Goal: Find specific page/section: Find specific page/section

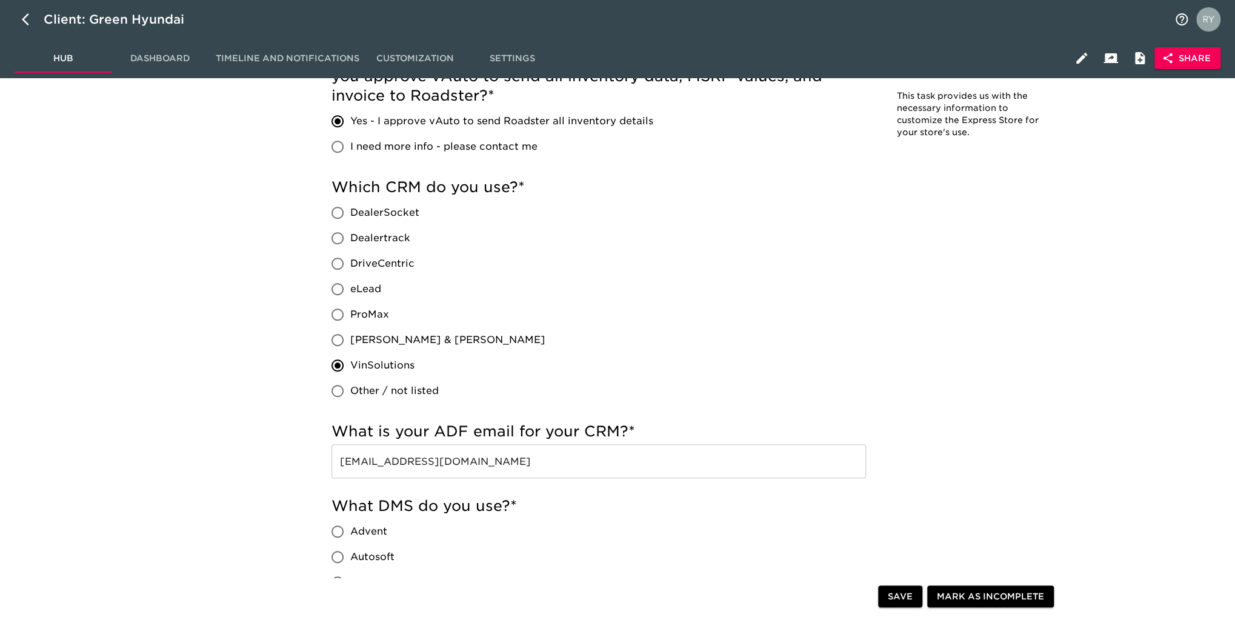
scroll to position [424, 0]
click at [25, 21] on icon "button" at bounding box center [25, 19] width 7 height 12
select select "10"
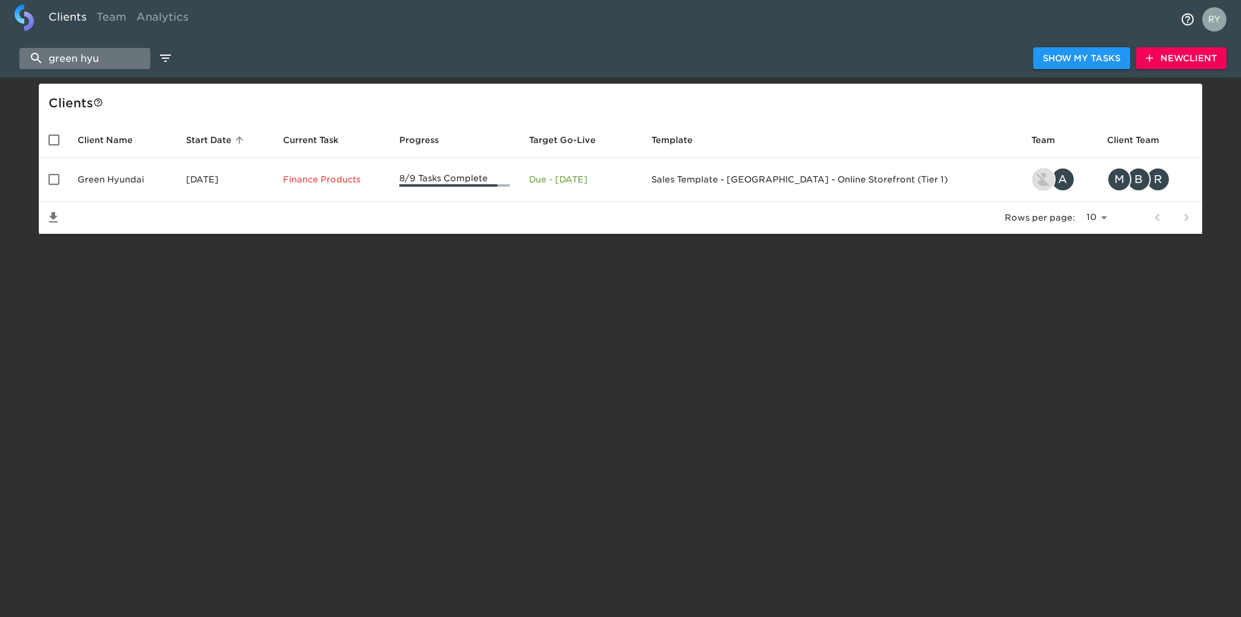
click at [115, 53] on input "green hyu" at bounding box center [84, 58] width 131 height 21
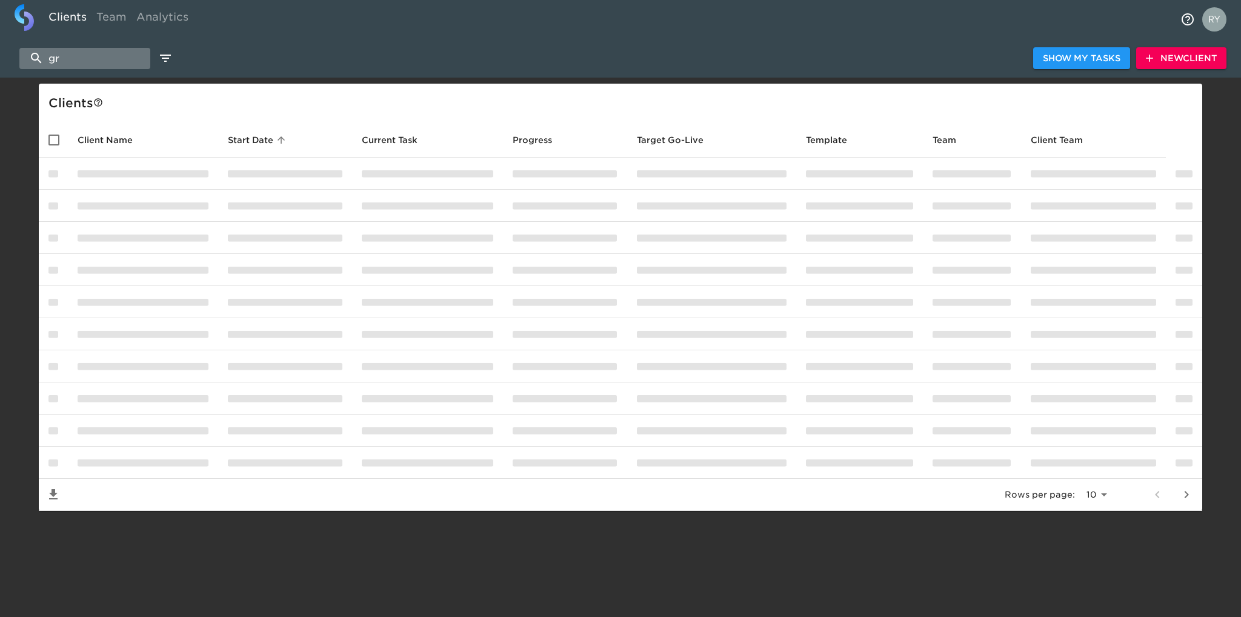
type input "g"
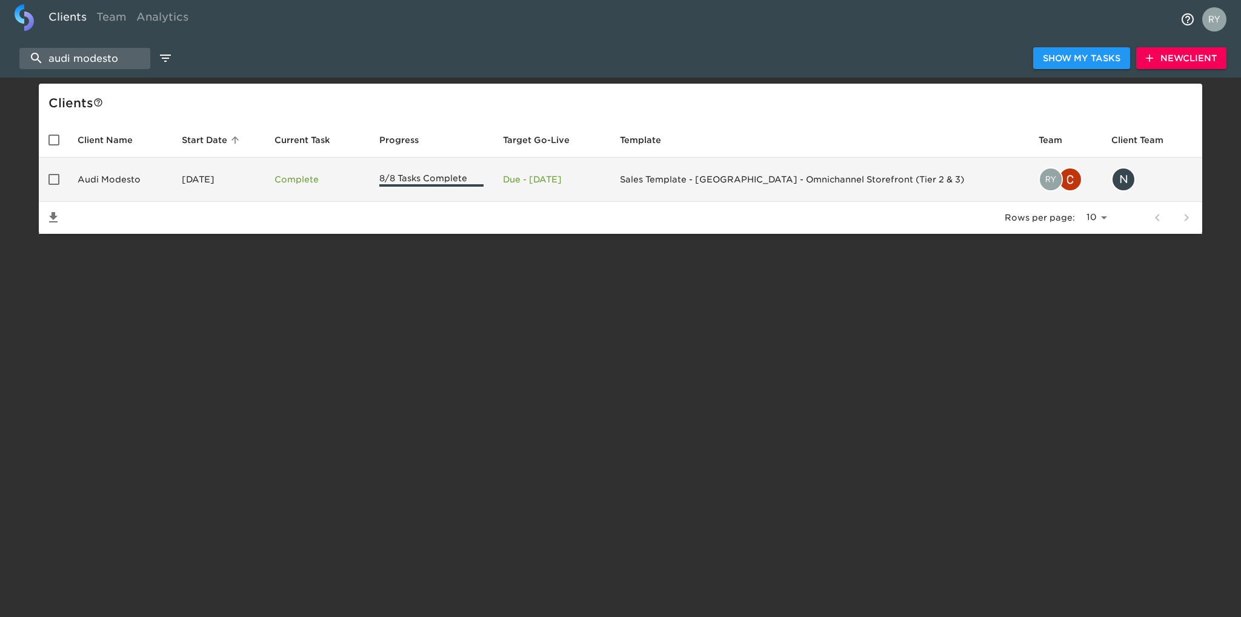
type input "audi modesto"
click at [127, 179] on td "Audi Modesto" at bounding box center [120, 180] width 104 height 44
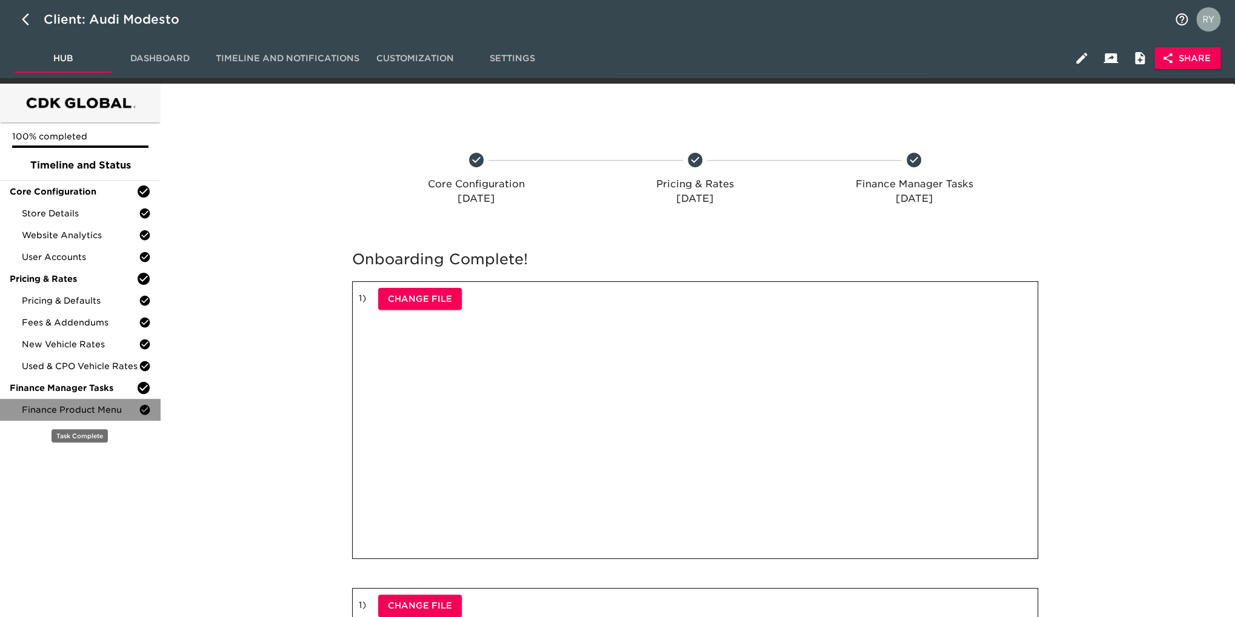
click at [84, 413] on span "Finance Product Menu" at bounding box center [80, 410] width 117 height 12
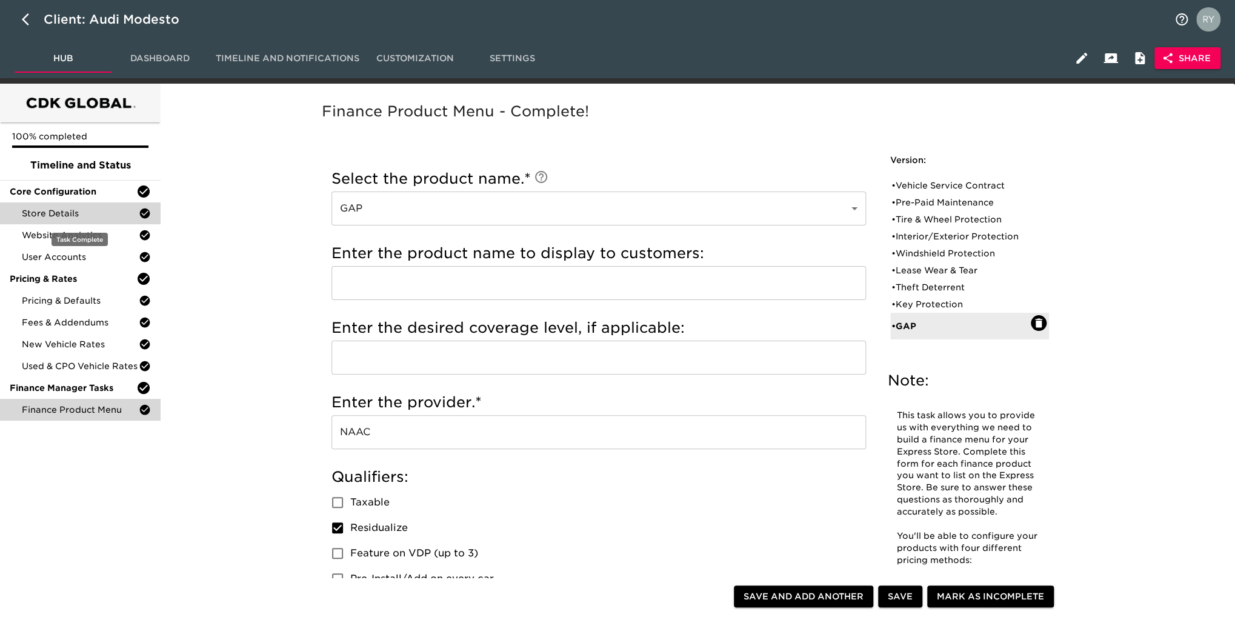
click at [66, 212] on span "Store Details" at bounding box center [80, 213] width 117 height 12
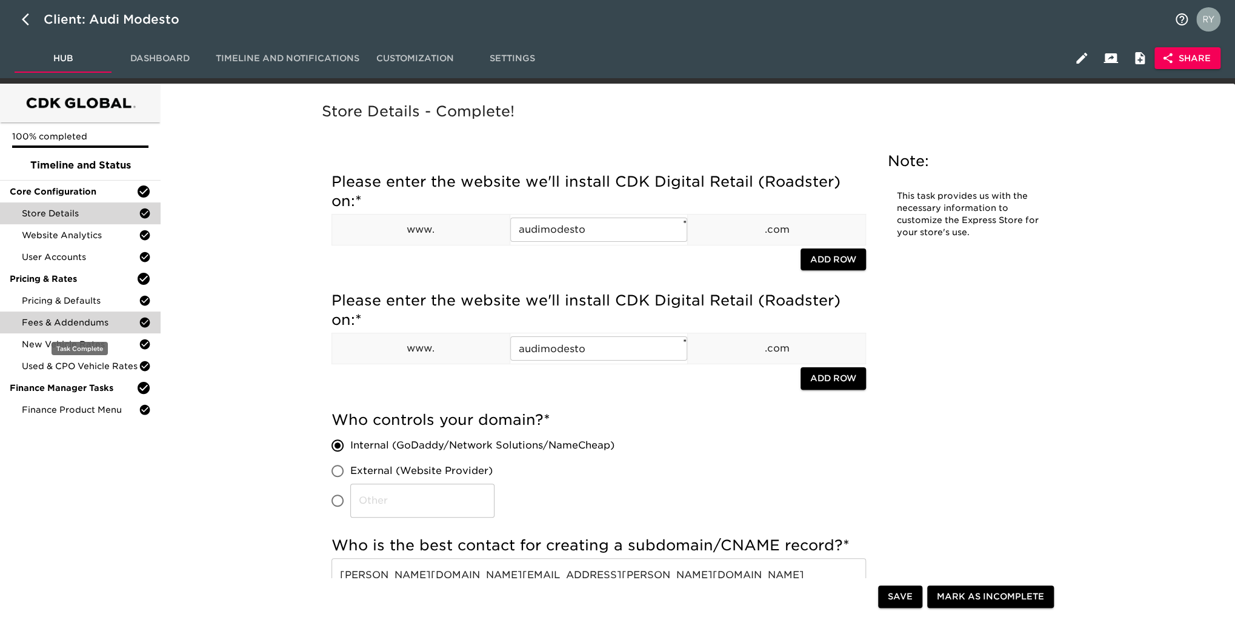
click at [87, 321] on span "Fees & Addendums" at bounding box center [80, 322] width 117 height 12
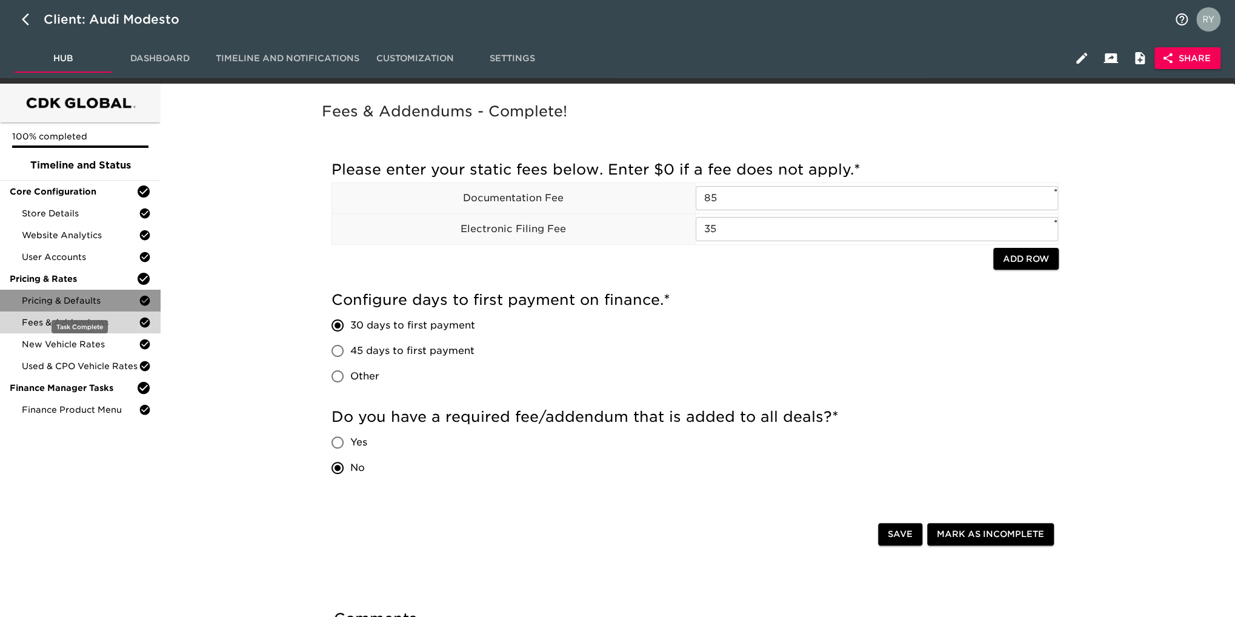
click at [87, 307] on div "Pricing & Defaults" at bounding box center [80, 301] width 161 height 22
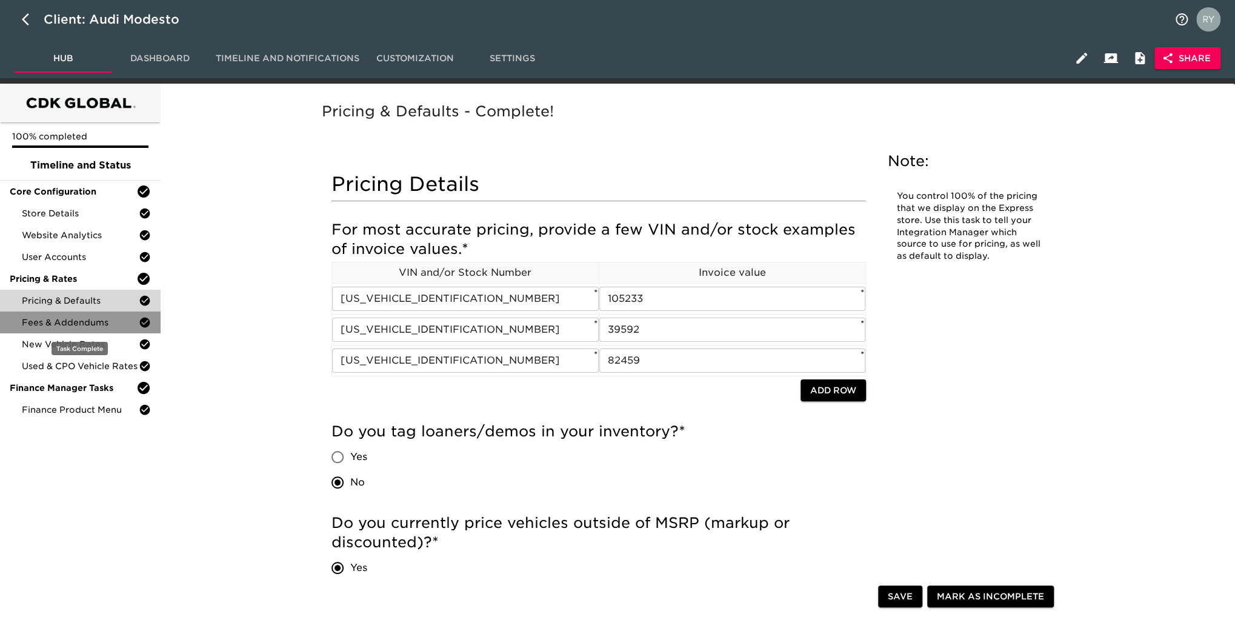
click at [87, 323] on span "Fees & Addendums" at bounding box center [80, 322] width 117 height 12
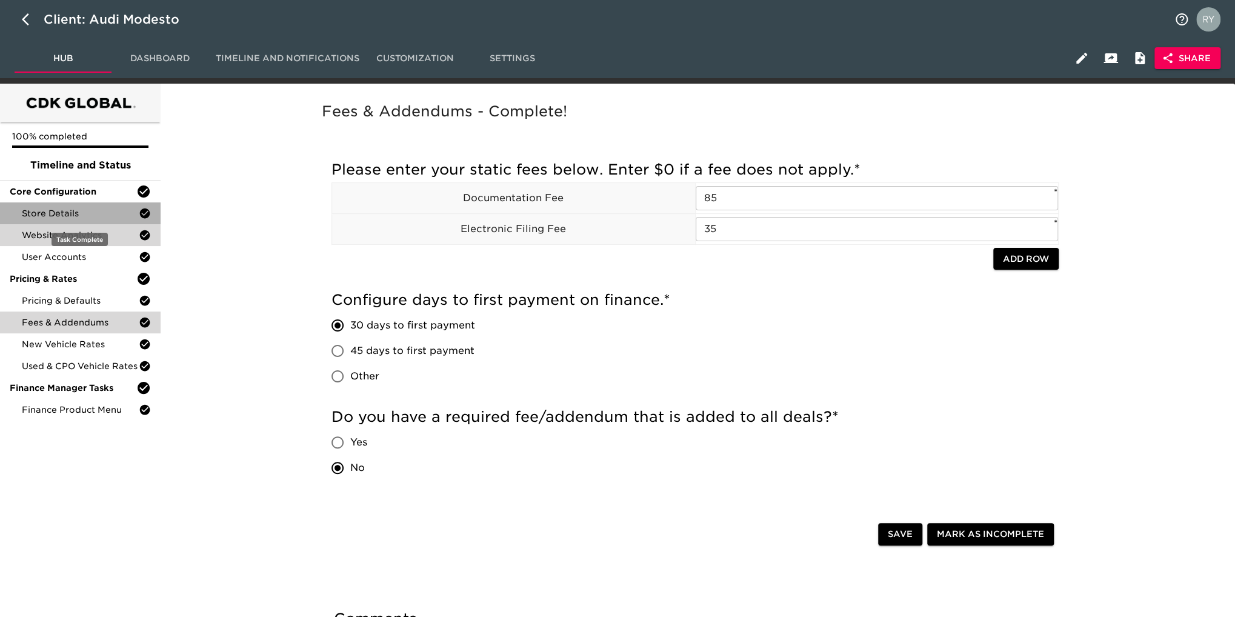
drag, startPoint x: 95, startPoint y: 211, endPoint x: 89, endPoint y: 233, distance: 22.5
click at [95, 211] on span "Store Details" at bounding box center [80, 213] width 117 height 12
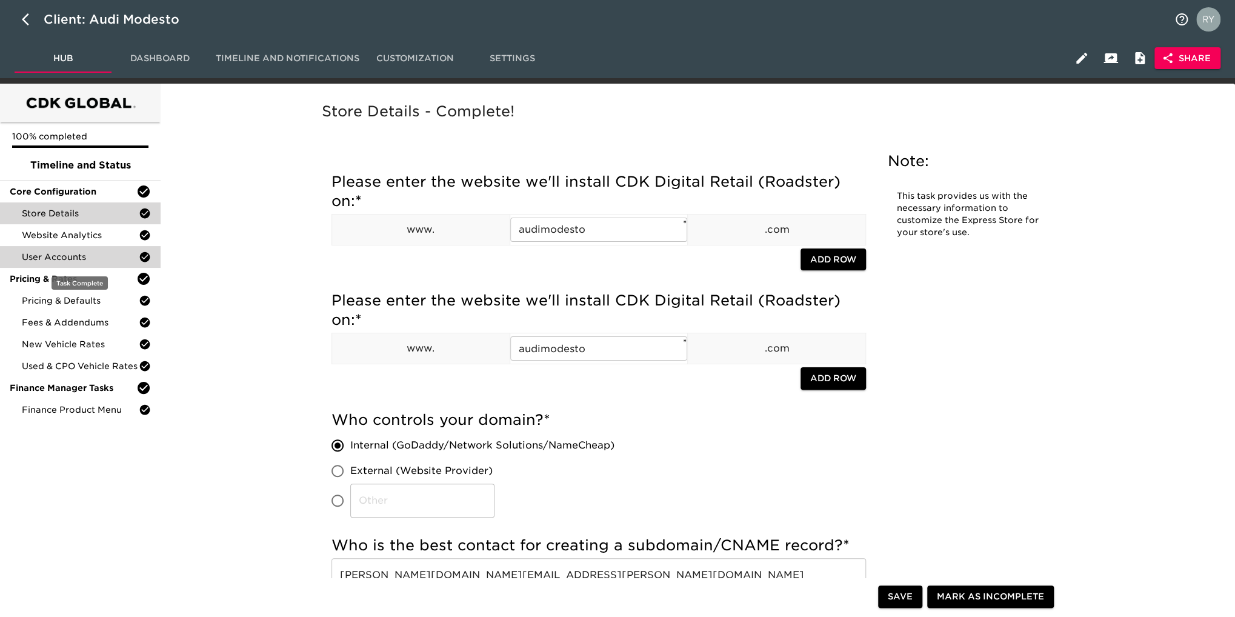
click at [72, 265] on div "User Accounts" at bounding box center [80, 257] width 161 height 22
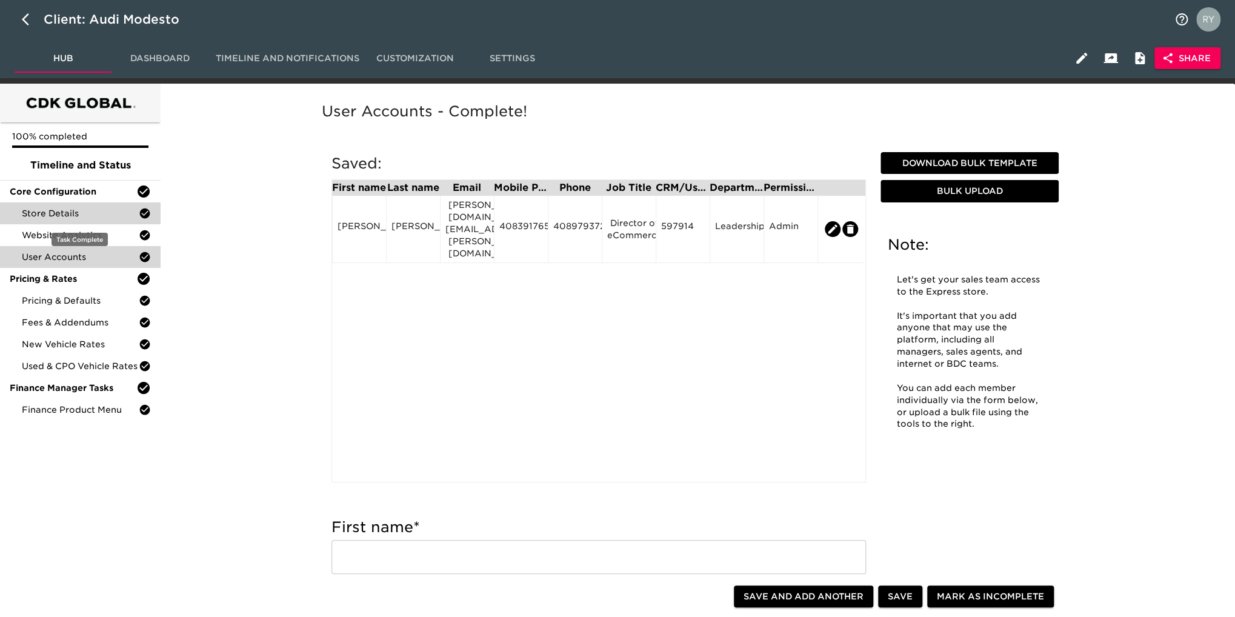
click at [61, 218] on span "Store Details" at bounding box center [80, 213] width 117 height 12
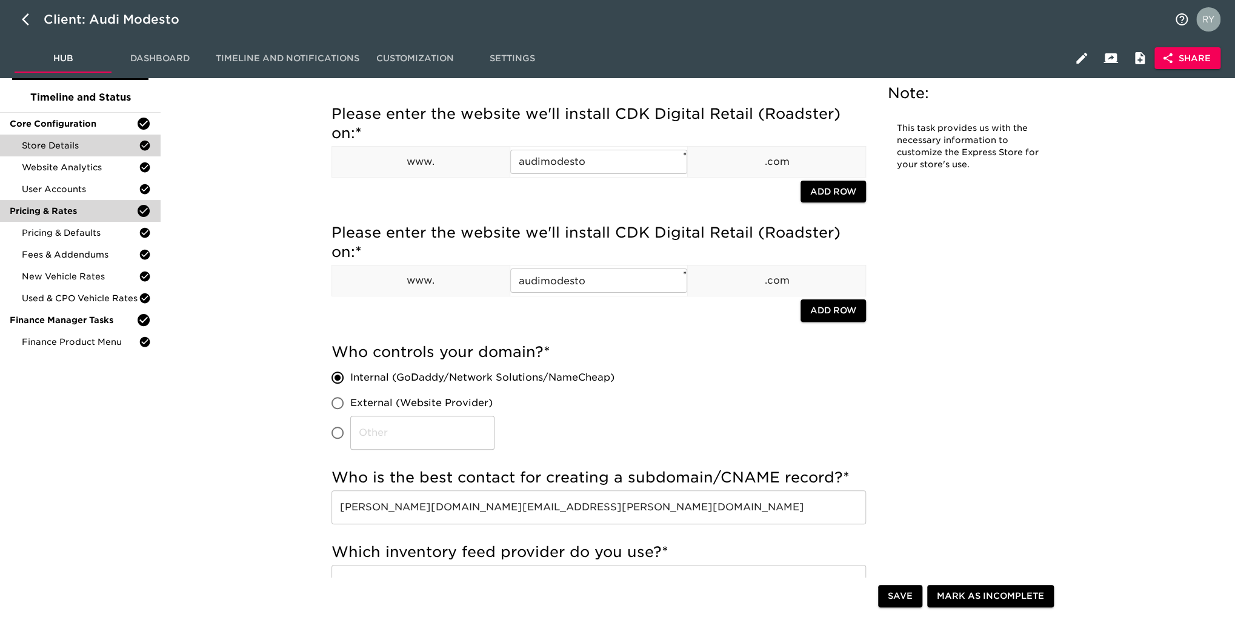
scroll to position [48, 0]
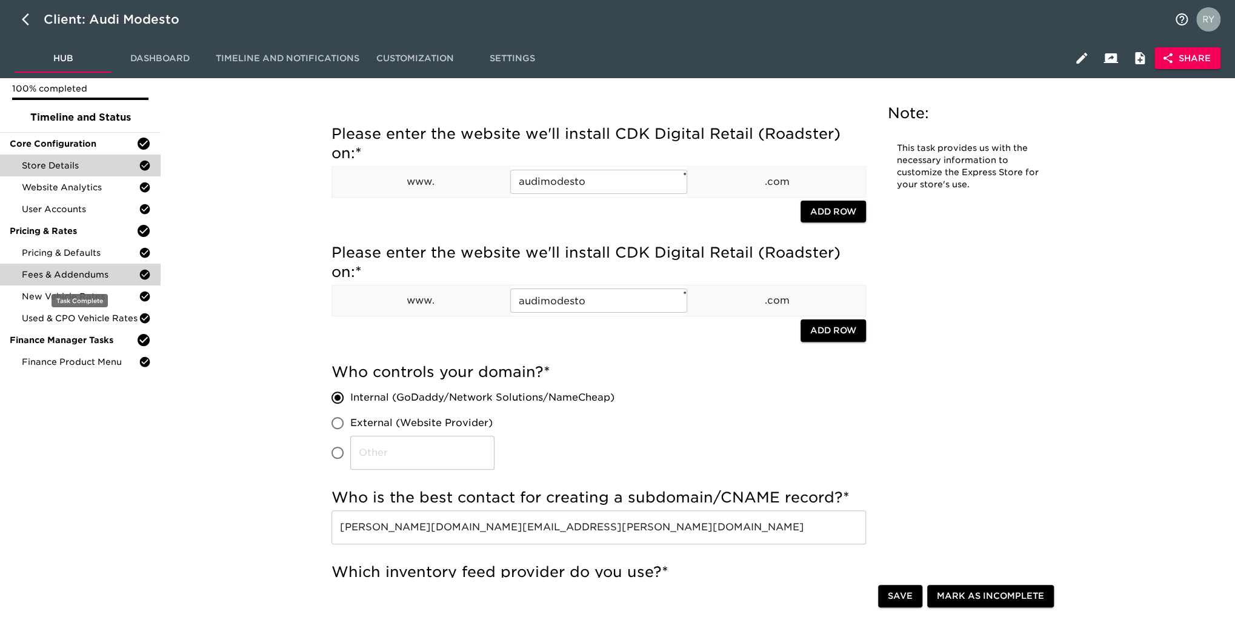
click at [63, 274] on span "Fees & Addendums" at bounding box center [80, 274] width 117 height 12
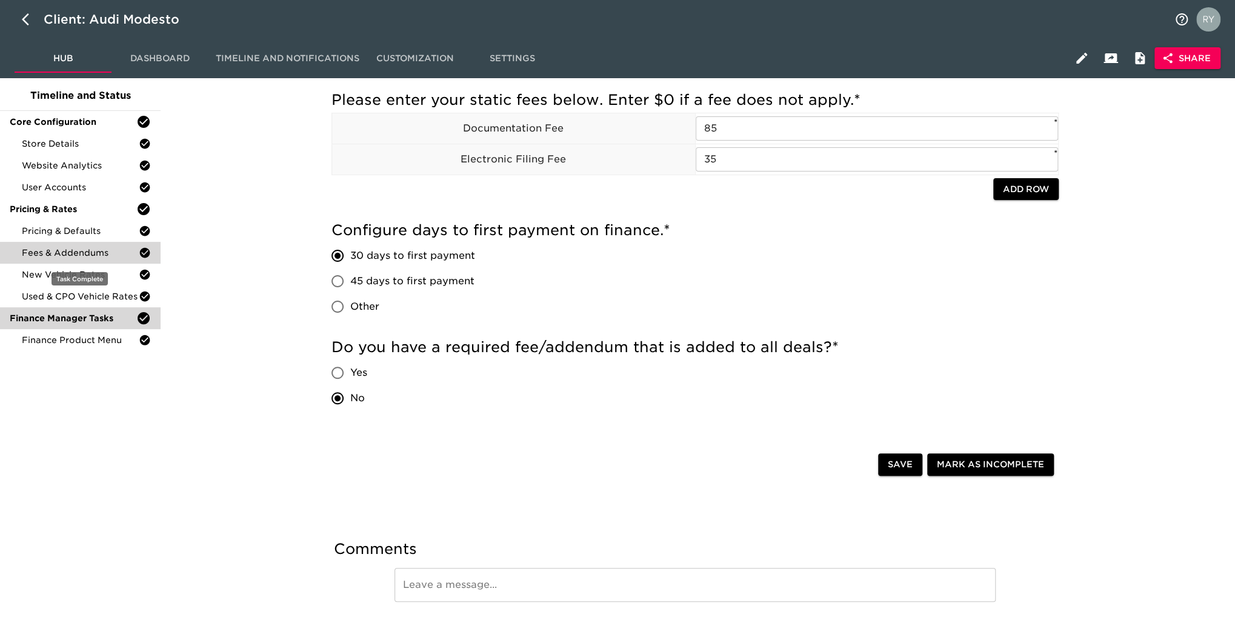
scroll to position [165, 0]
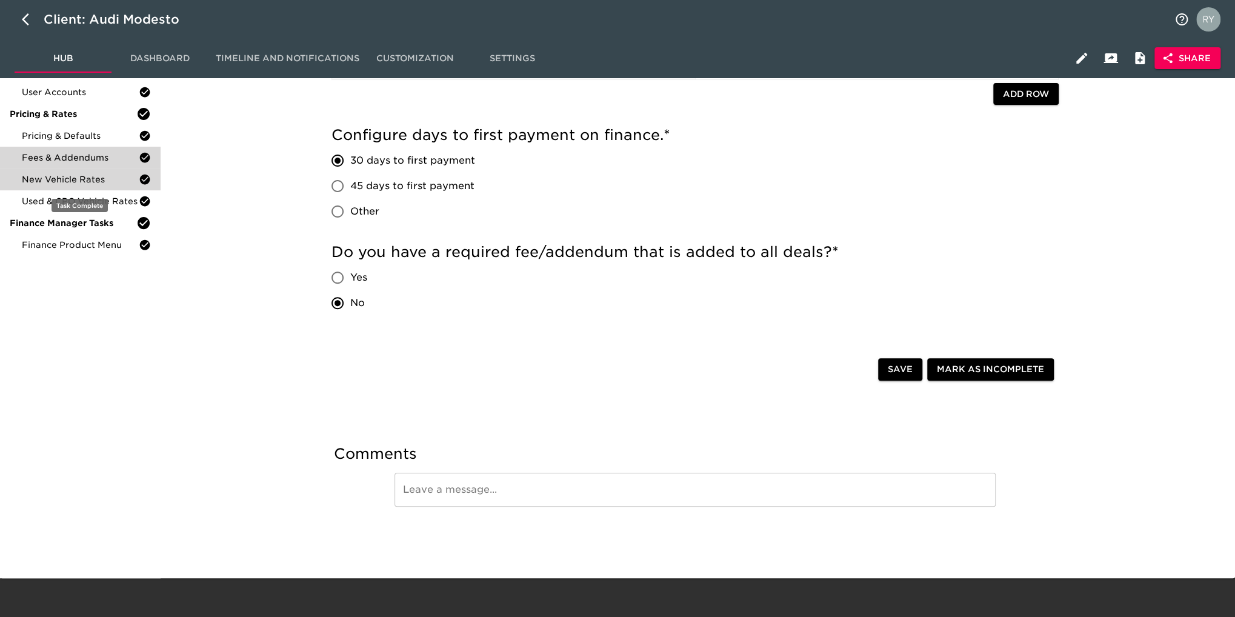
click at [75, 184] on span "New Vehicle Rates" at bounding box center [80, 179] width 117 height 12
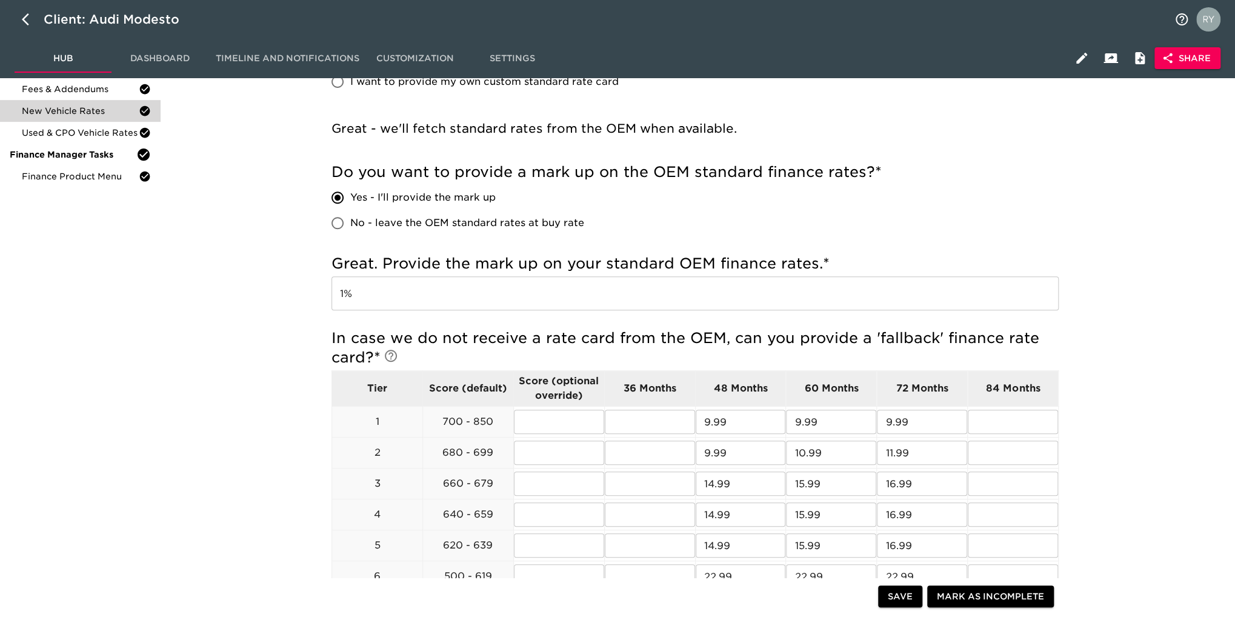
scroll to position [182, 0]
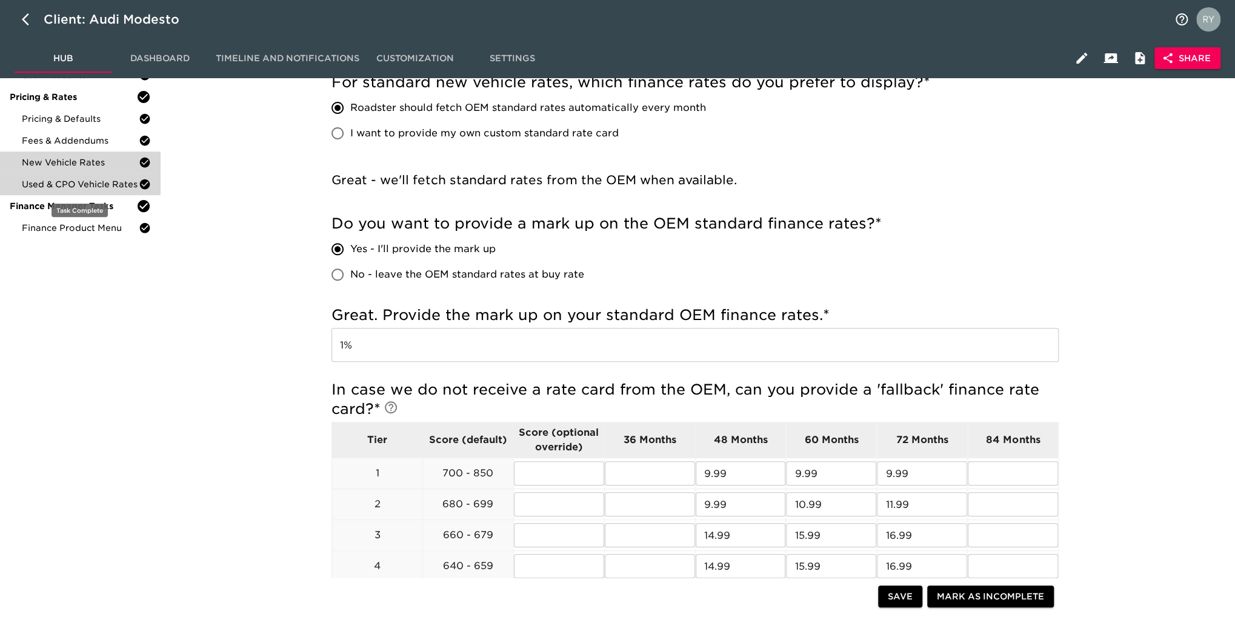
click at [99, 184] on span "Used & CPO Vehicle Rates" at bounding box center [80, 184] width 117 height 12
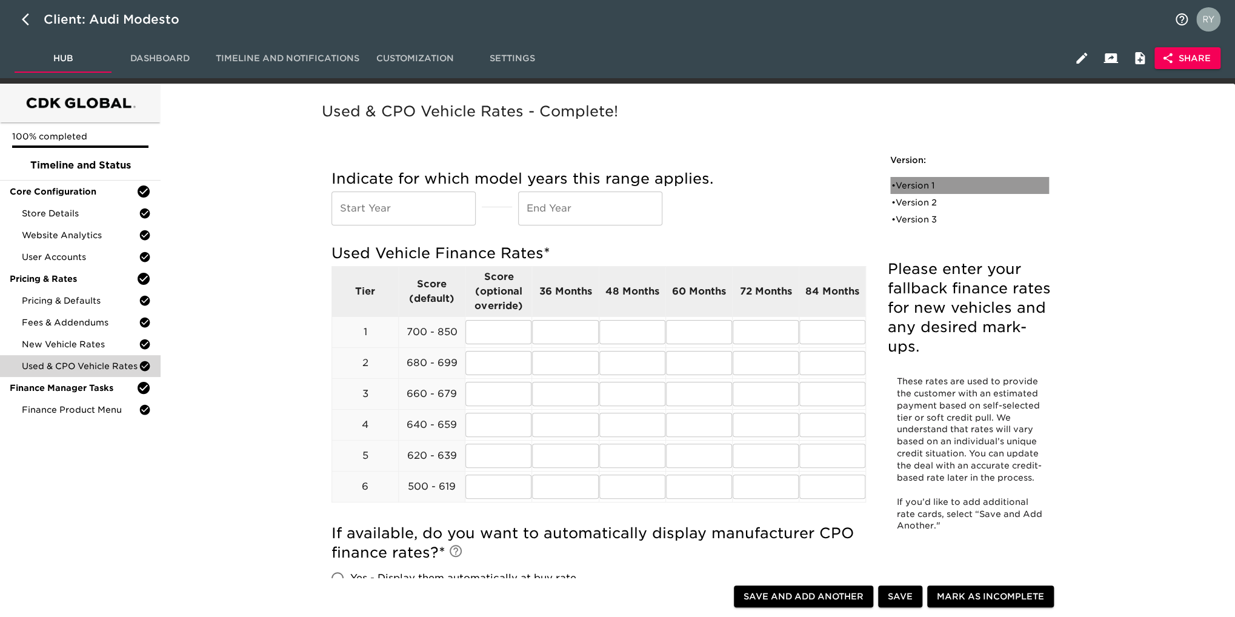
click at [910, 187] on div "• Version 1" at bounding box center [960, 185] width 139 height 12
radio input "true"
type input "1%"
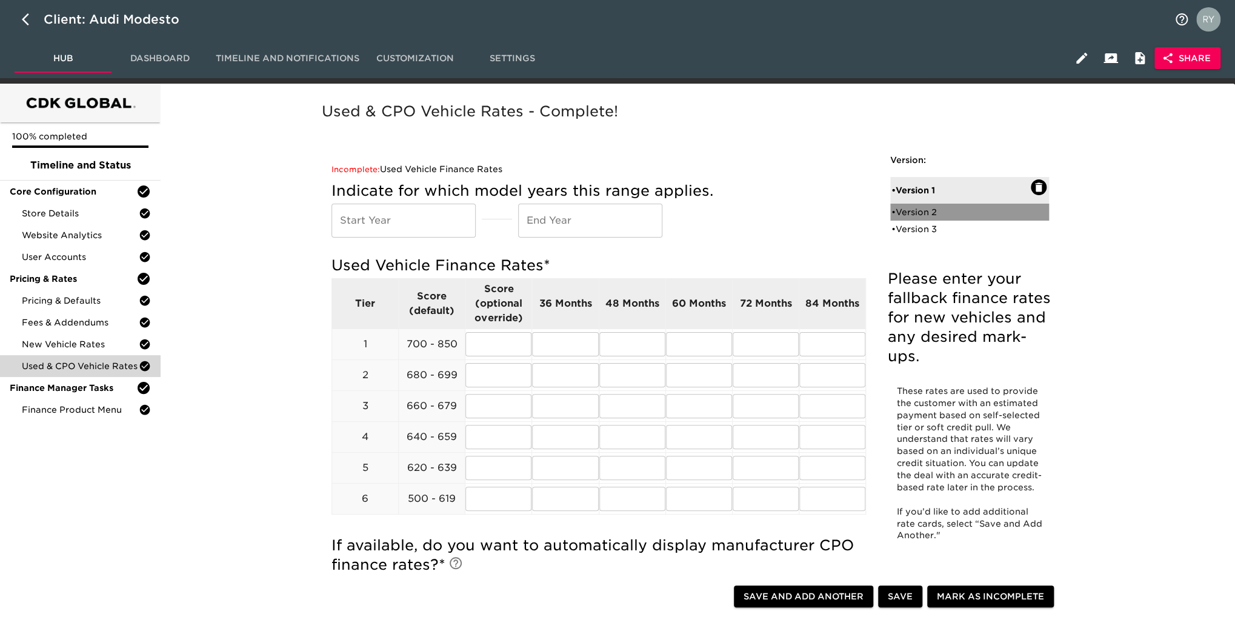
click at [913, 216] on div "• Version 2" at bounding box center [960, 212] width 139 height 12
radio input "true"
radio input "false"
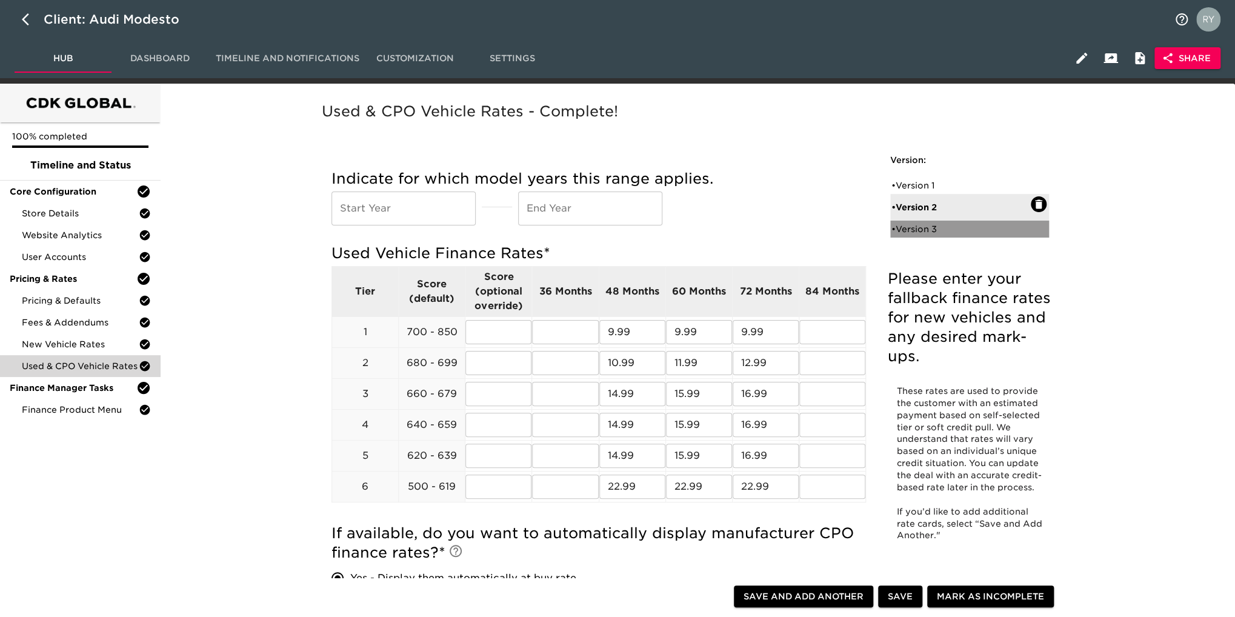
click at [914, 230] on div "• Version 3" at bounding box center [960, 229] width 139 height 12
radio input "true"
click at [914, 230] on ul "• Version 1 • Version 2 • Version 3" at bounding box center [969, 207] width 159 height 70
click at [913, 211] on div "• Version 3" at bounding box center [969, 224] width 159 height 27
click at [24, 16] on icon "button" at bounding box center [29, 19] width 15 height 15
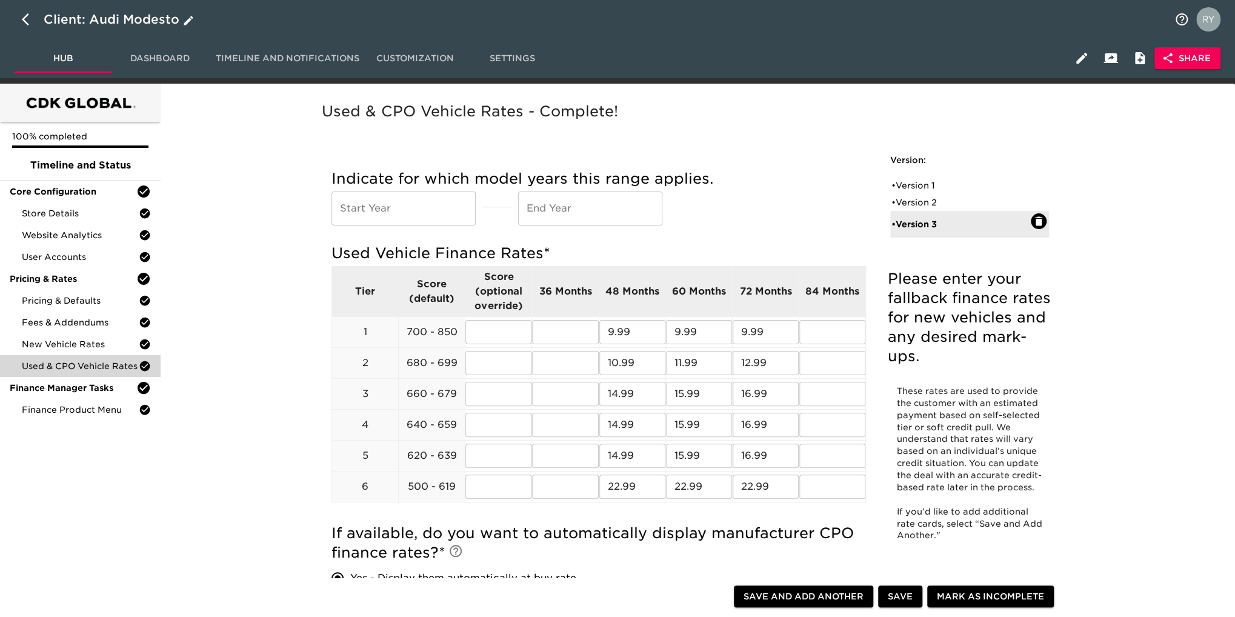
select select "10"
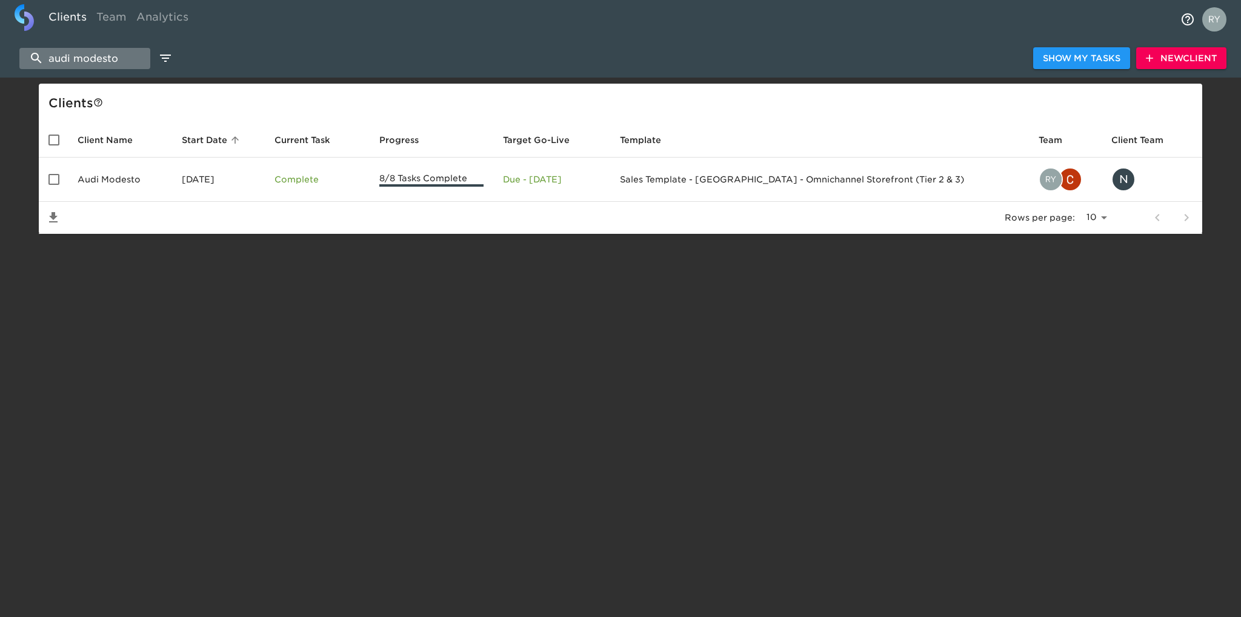
drag, startPoint x: 132, startPoint y: 58, endPoint x: 34, endPoint y: 61, distance: 98.2
click at [34, 61] on input "audi modesto" at bounding box center [84, 58] width 131 height 21
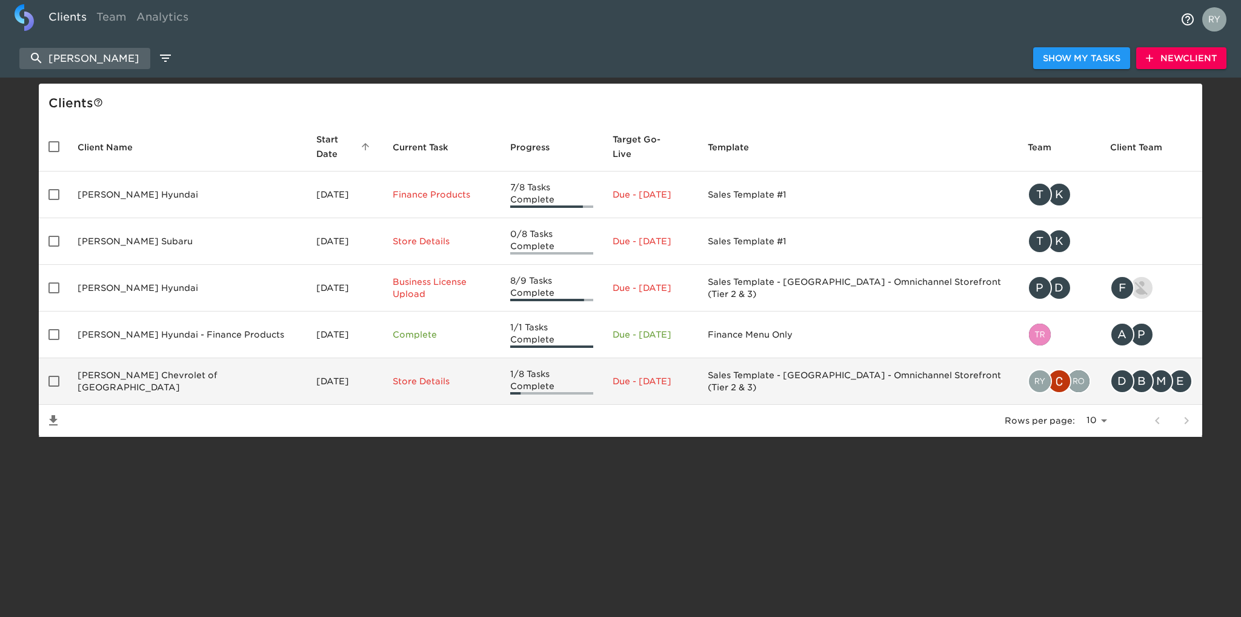
type input "[PERSON_NAME]"
click at [216, 358] on td "[PERSON_NAME] Chevrolet of [GEOGRAPHIC_DATA]" at bounding box center [187, 381] width 239 height 47
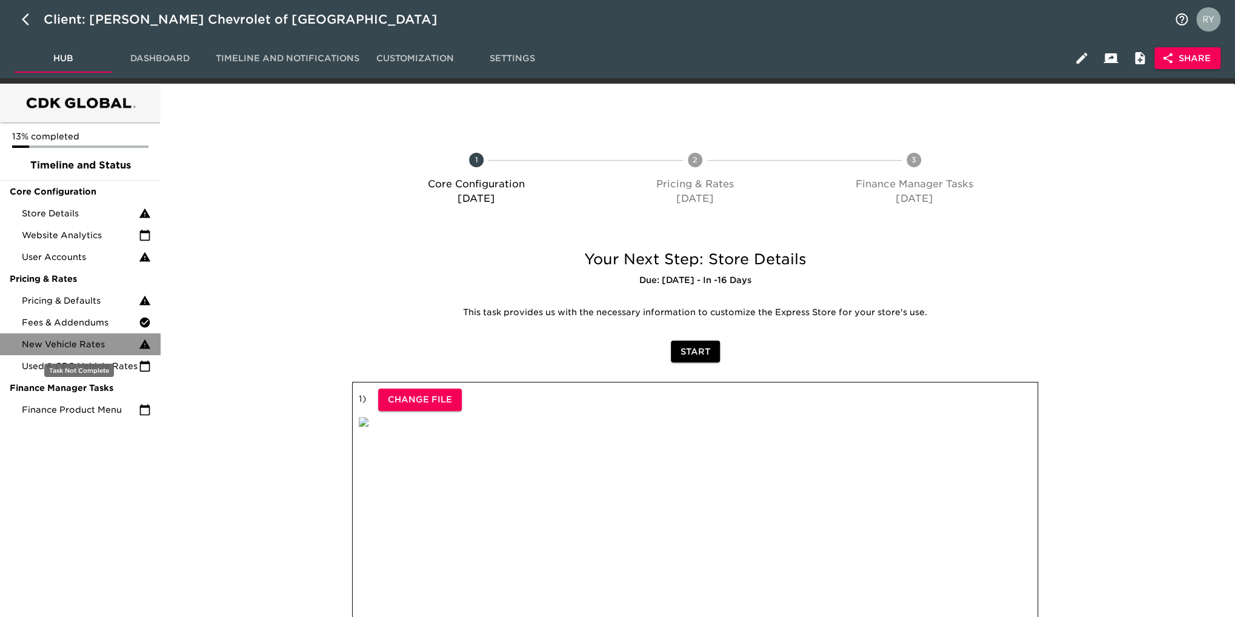
click at [78, 350] on span "New Vehicle Rates" at bounding box center [80, 344] width 117 height 12
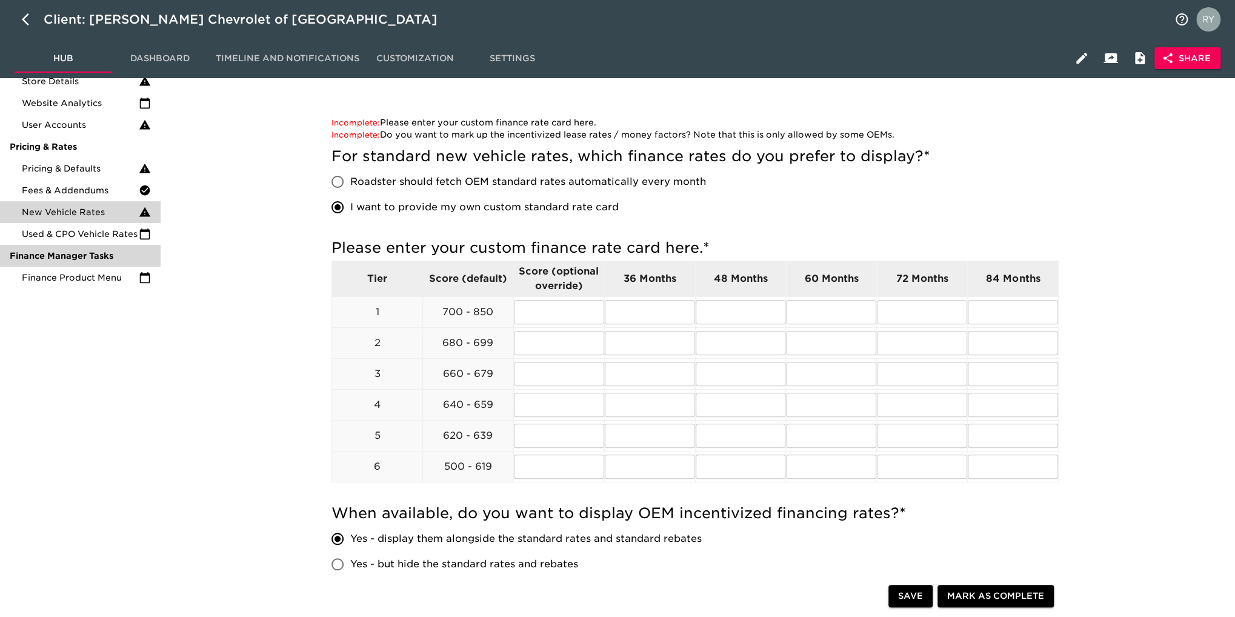
scroll to position [61, 0]
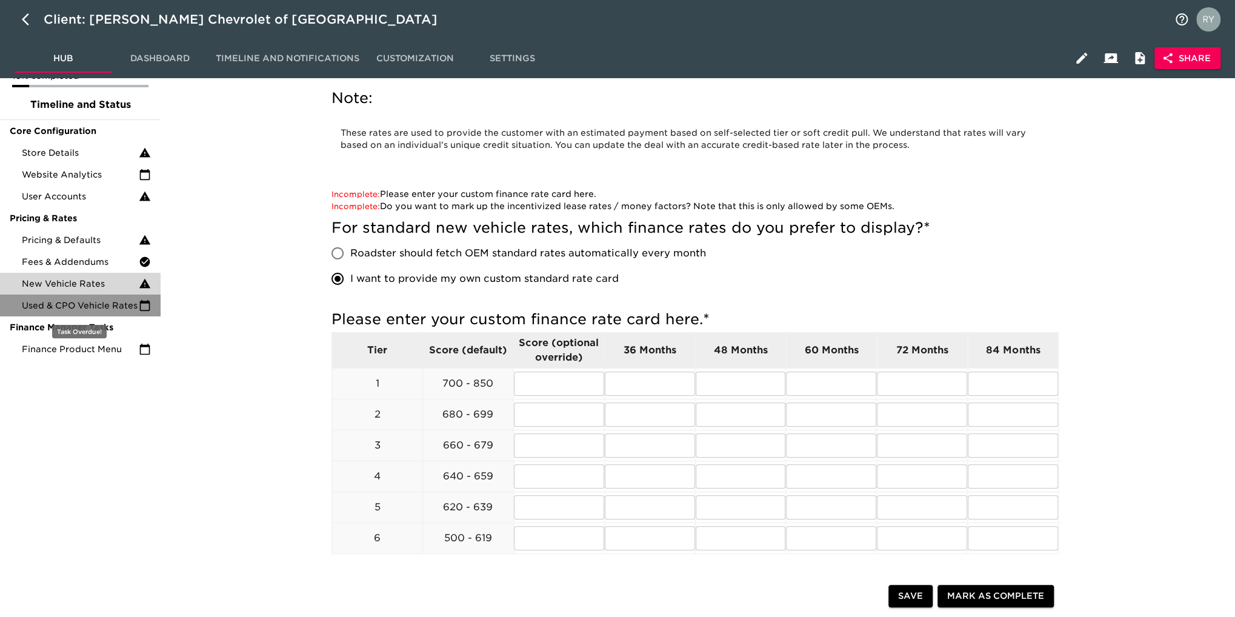
click at [53, 304] on span "Used & CPO Vehicle Rates" at bounding box center [80, 305] width 117 height 12
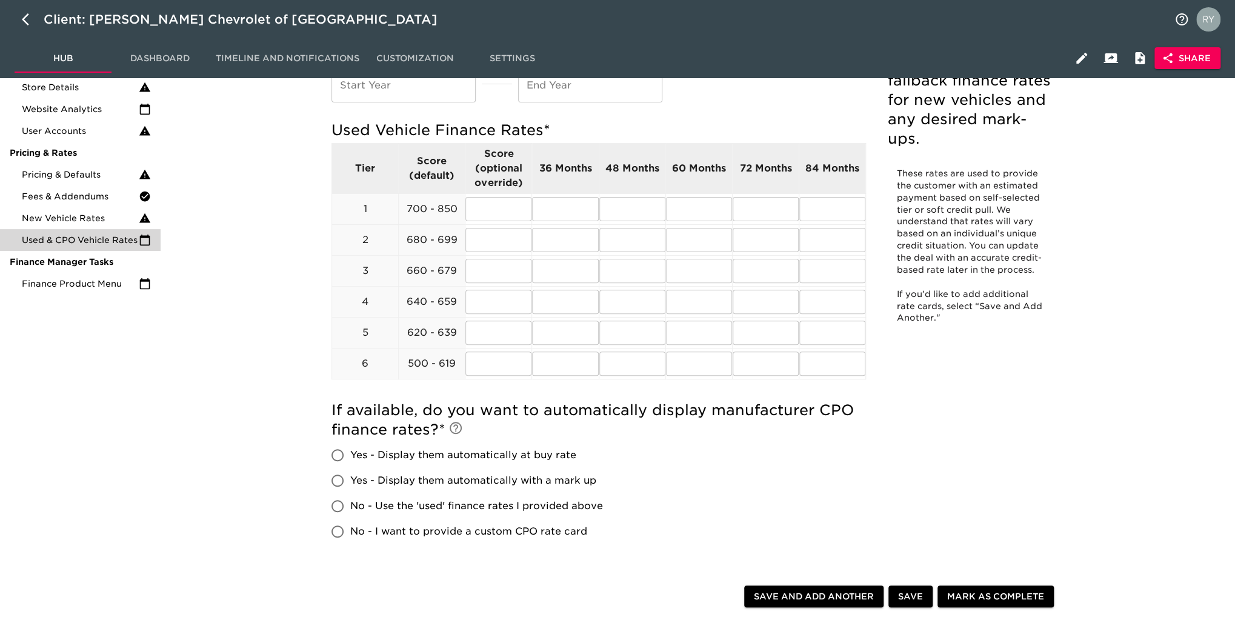
scroll to position [61, 0]
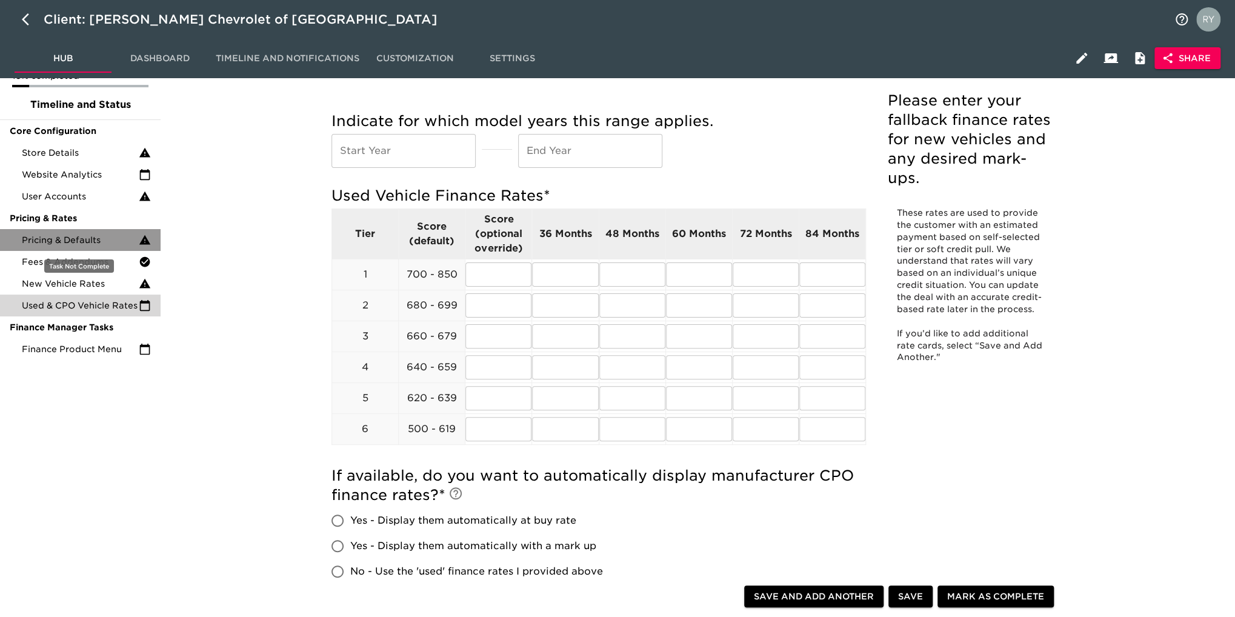
click at [73, 244] on span "Pricing & Defaults" at bounding box center [80, 240] width 117 height 12
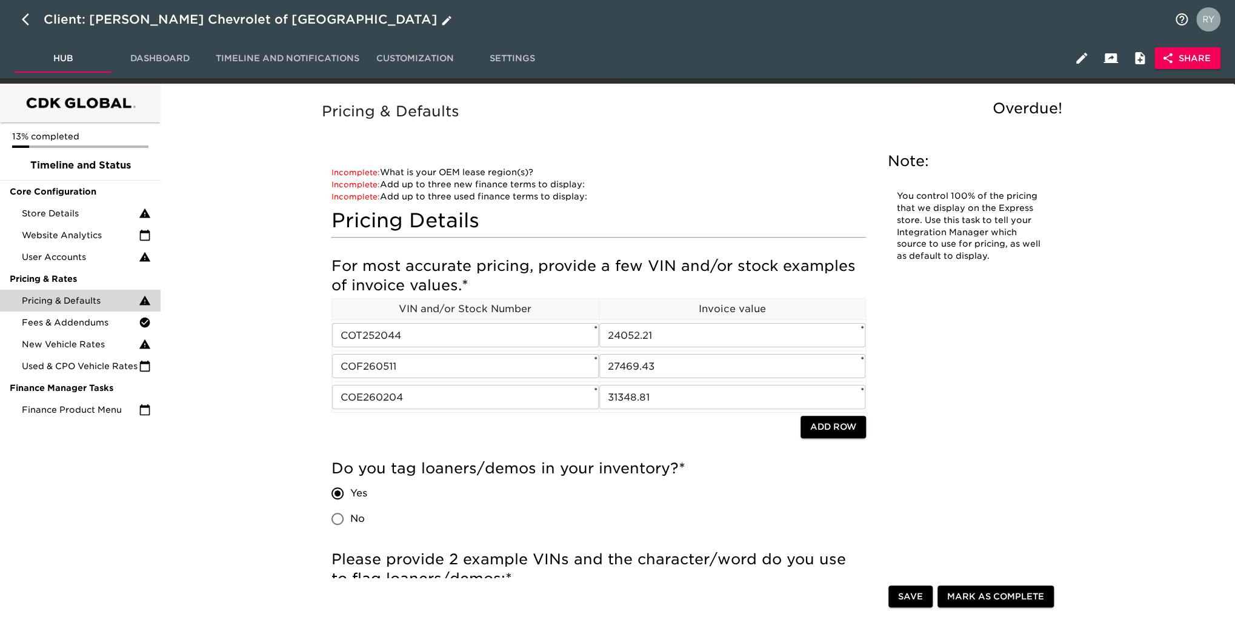
click at [27, 23] on icon "button" at bounding box center [25, 19] width 7 height 12
select select "10"
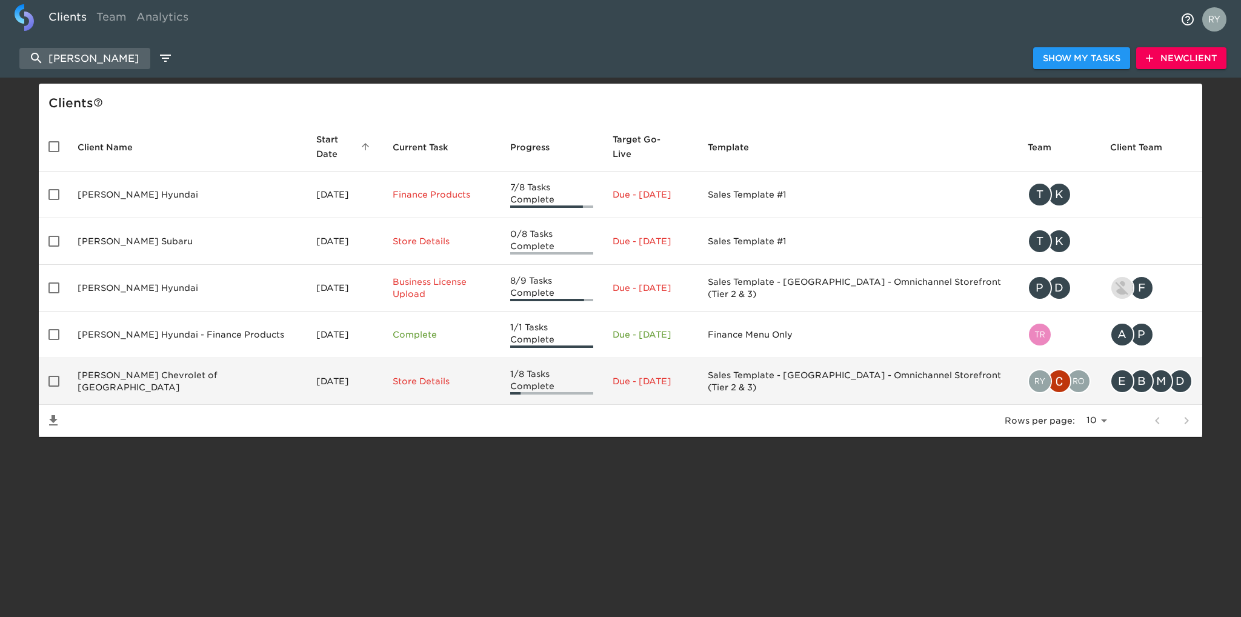
click at [225, 358] on td "[PERSON_NAME] Chevrolet of [GEOGRAPHIC_DATA]" at bounding box center [187, 381] width 239 height 47
